Goal: Task Accomplishment & Management: Use online tool/utility

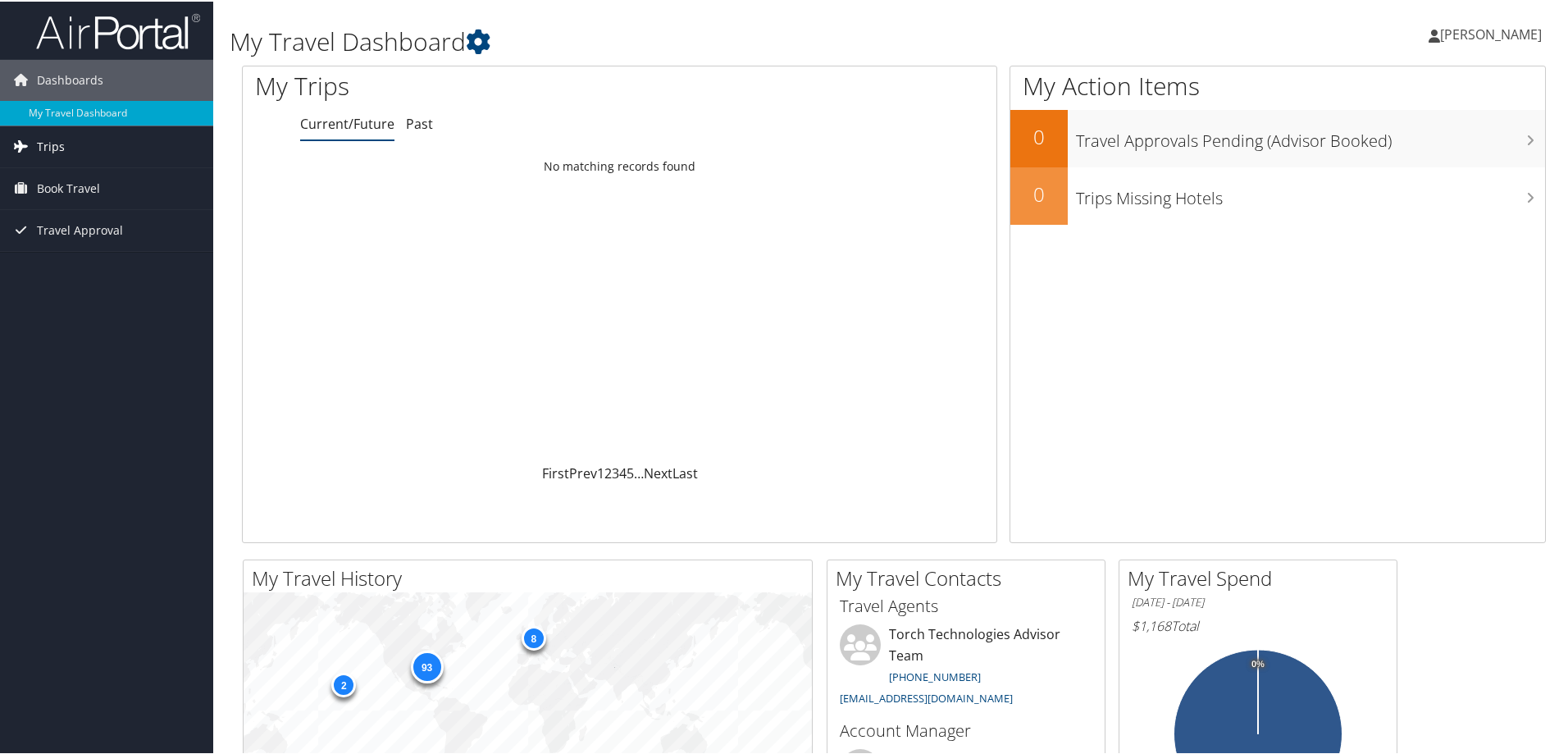
click at [48, 140] on span "Trips" at bounding box center [51, 145] width 28 height 41
click at [59, 175] on link "Current/Future Trips" at bounding box center [106, 178] width 213 height 24
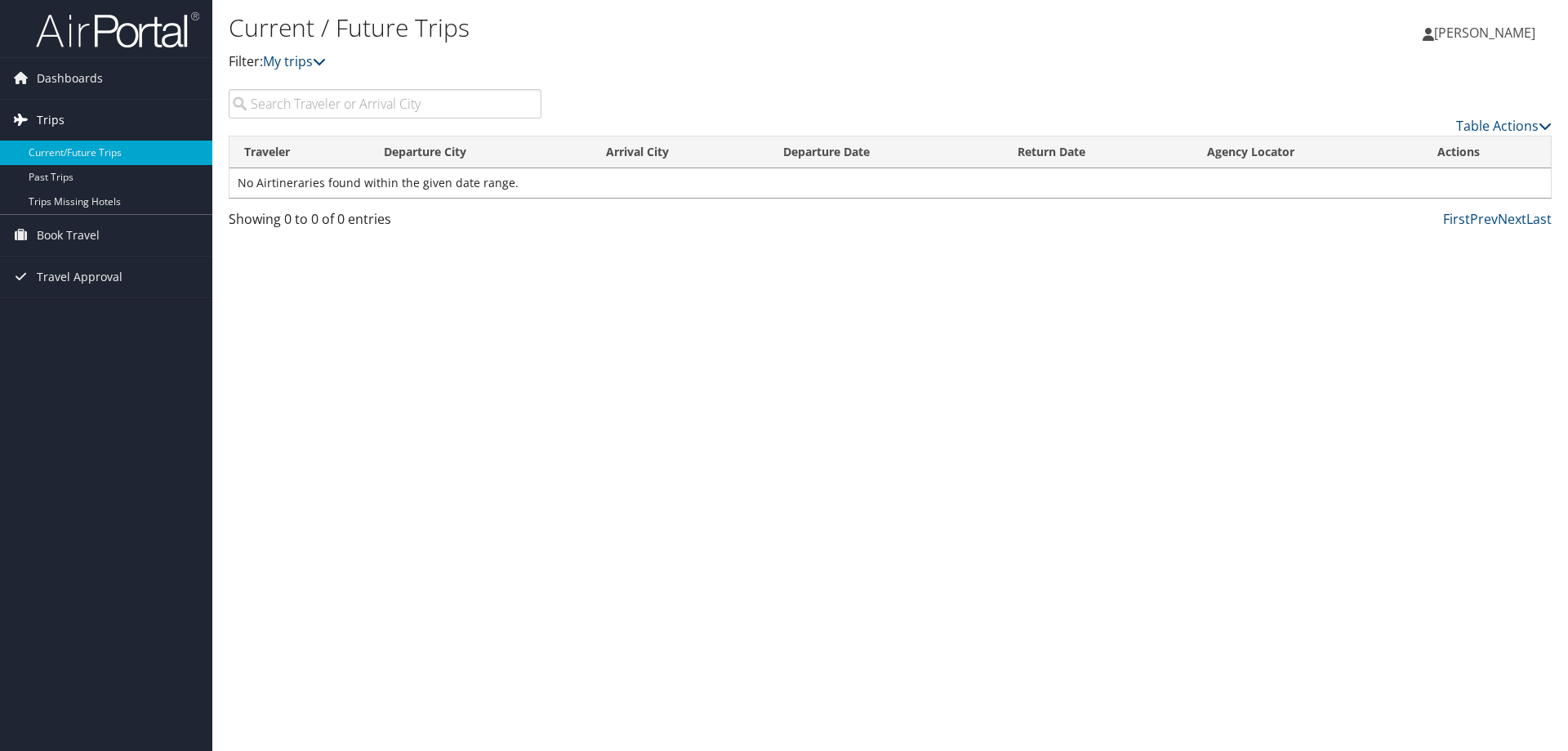
click at [51, 119] on span "Trips" at bounding box center [51, 120] width 28 height 41
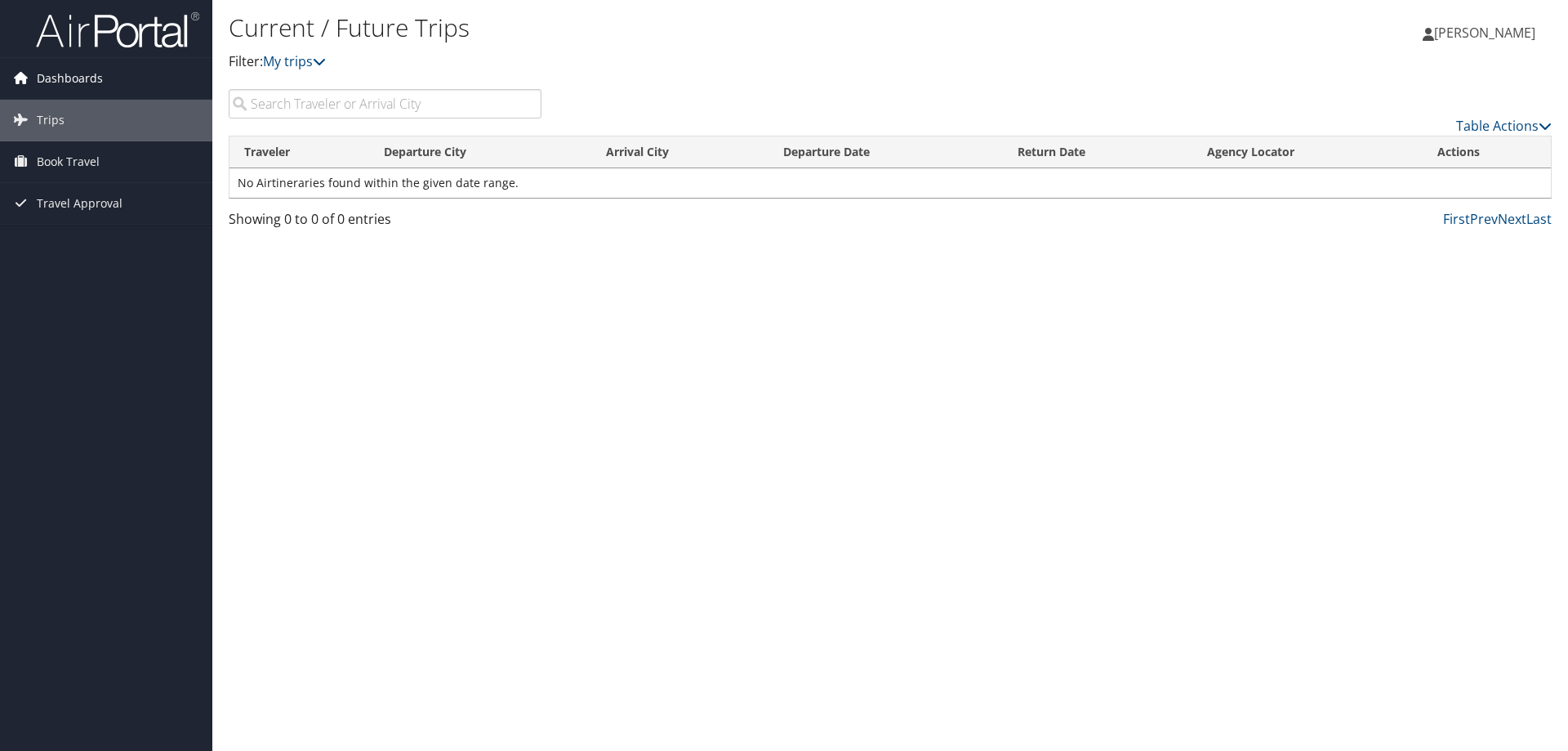
click at [83, 72] on span "Dashboards" at bounding box center [69, 79] width 66 height 41
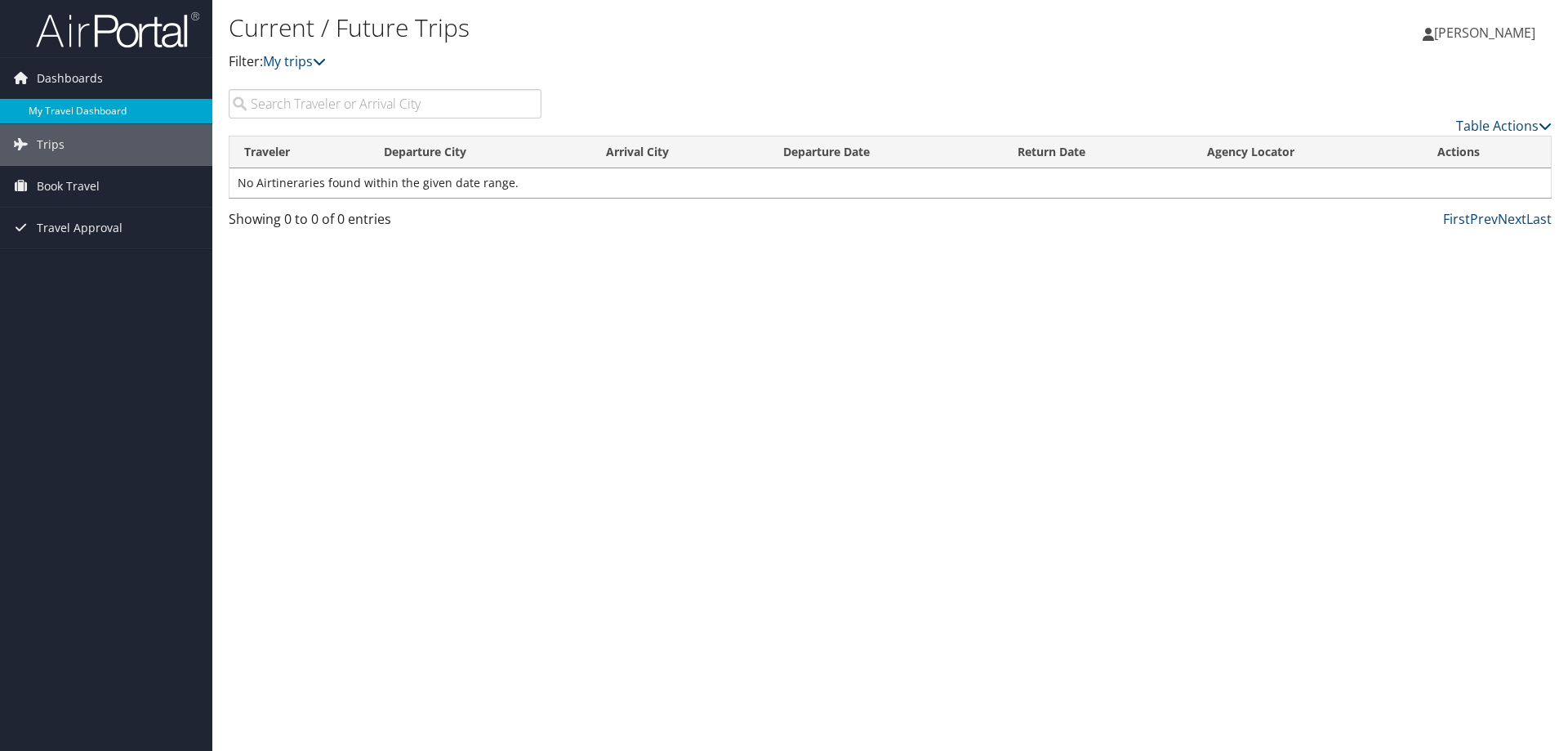
click at [90, 100] on link "My Travel Dashboard" at bounding box center [106, 111] width 212 height 24
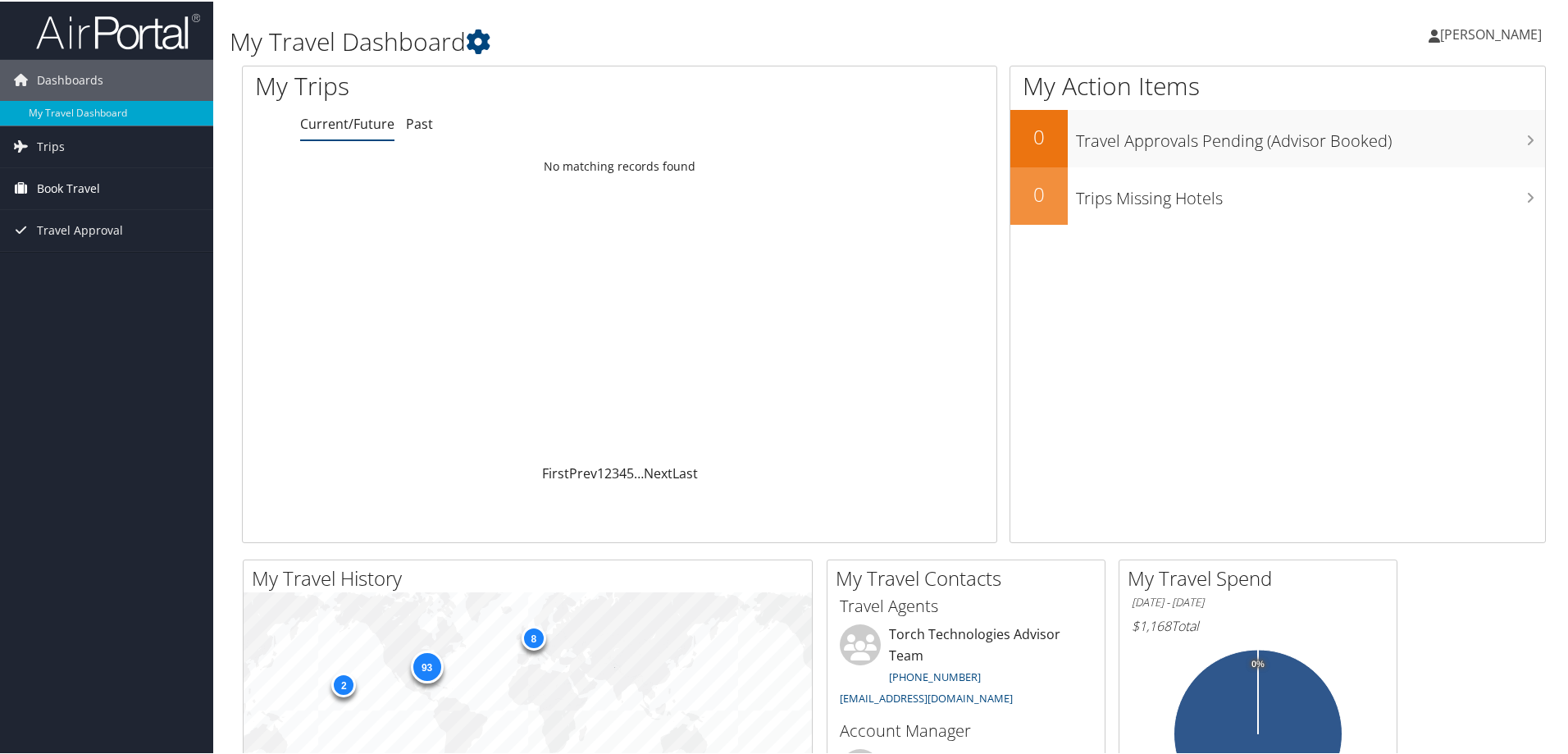
click at [84, 182] on span "Book Travel" at bounding box center [69, 187] width 63 height 41
click at [85, 213] on link "Agent Booking Request" at bounding box center [106, 219] width 213 height 24
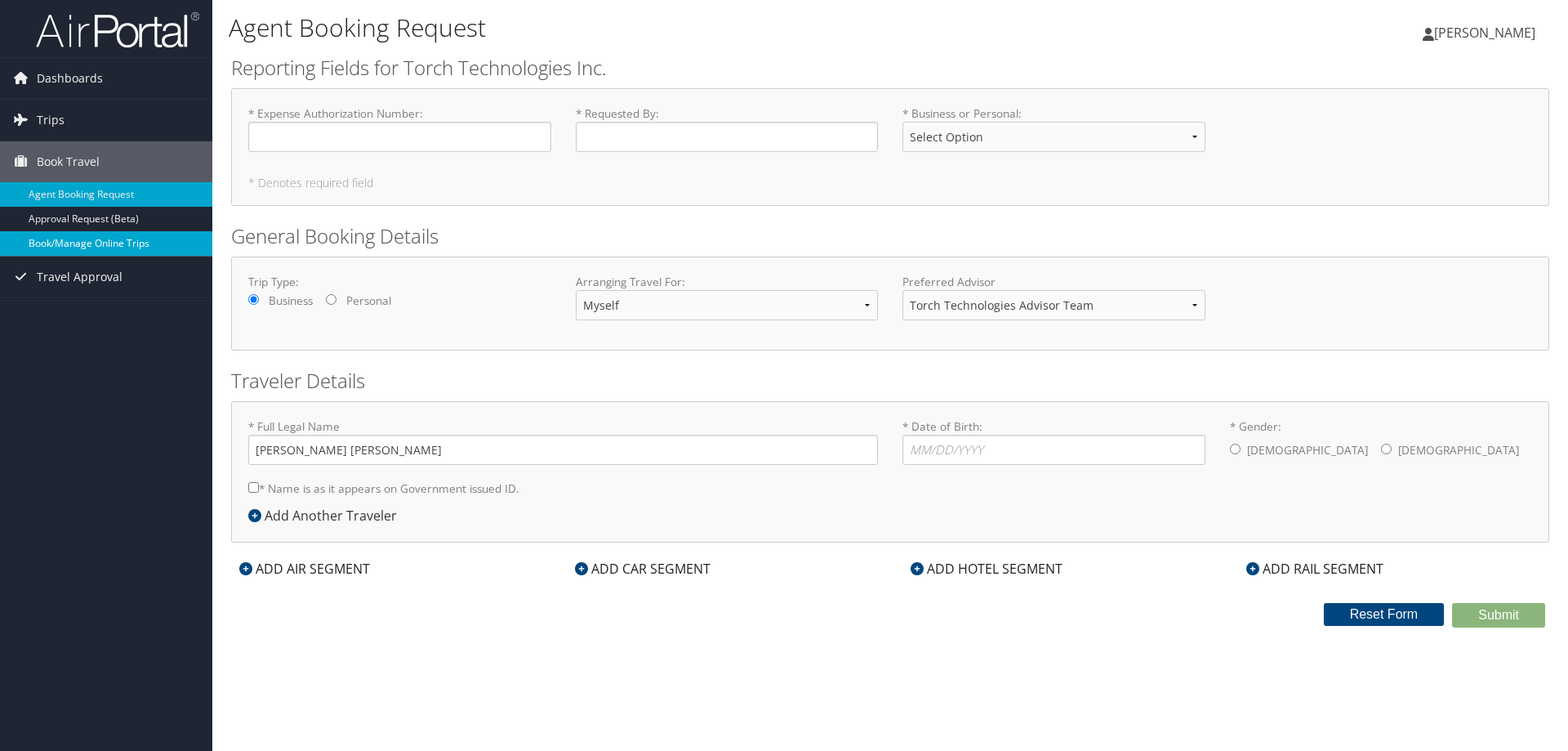
click at [125, 240] on link "Book/Manage Online Trips" at bounding box center [106, 244] width 212 height 24
